Goal: Task Accomplishment & Management: Use online tool/utility

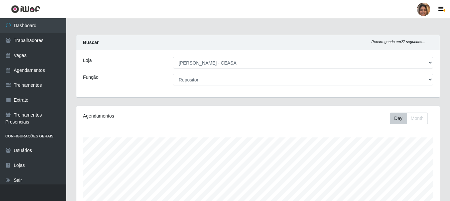
select select "474"
select select "24"
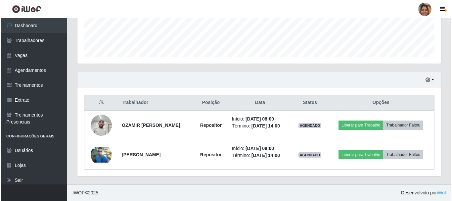
scroll to position [137, 363]
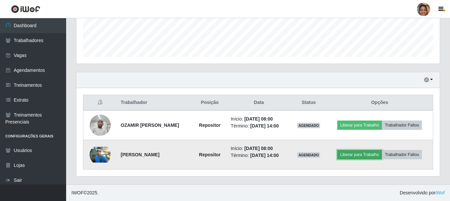
click at [366, 154] on button "Liberar para Trabalho" at bounding box center [359, 154] width 45 height 9
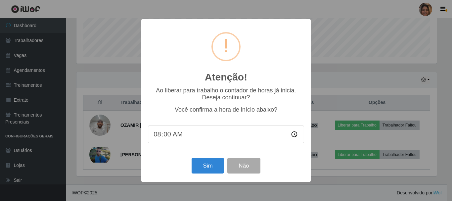
click at [175, 135] on input "08:00" at bounding box center [226, 134] width 156 height 18
click at [173, 135] on input "08:00" at bounding box center [226, 134] width 156 height 18
click at [170, 136] on input "08:00" at bounding box center [226, 134] width 156 height 18
type input "08:19"
click at [202, 163] on button "Sim" at bounding box center [207, 166] width 32 height 16
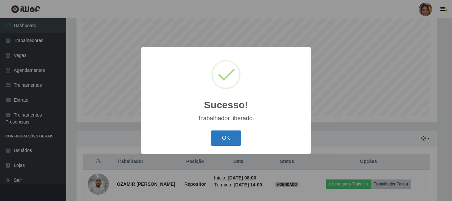
click at [221, 136] on button "OK" at bounding box center [226, 138] width 31 height 16
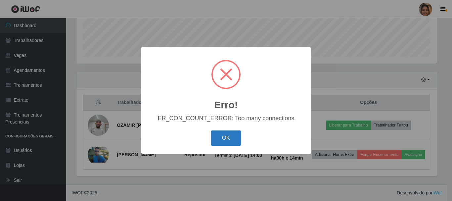
click at [229, 135] on button "OK" at bounding box center [226, 138] width 31 height 16
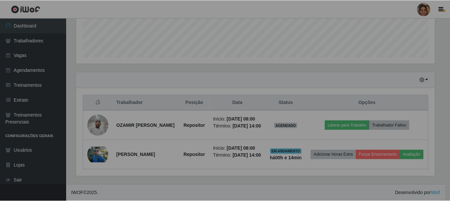
scroll to position [137, 363]
